Goal: Navigation & Orientation: Understand site structure

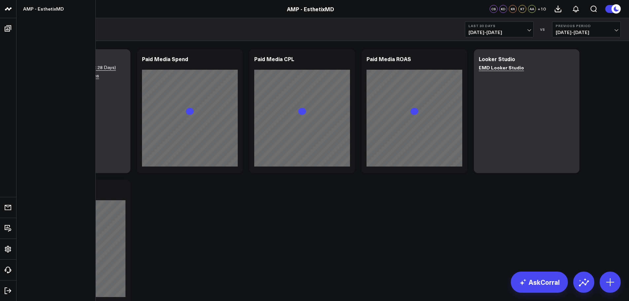
click at [7, 10] on icon at bounding box center [8, 9] width 8 height 8
